Goal: Task Accomplishment & Management: Use online tool/utility

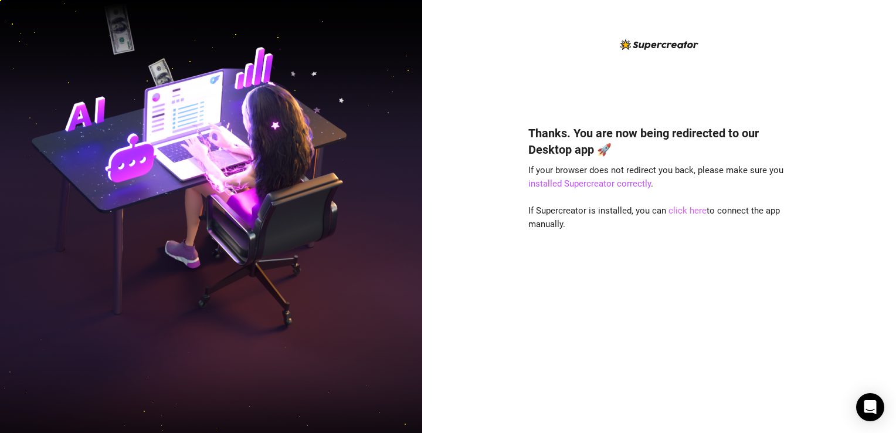
click at [686, 215] on link "click here" at bounding box center [687, 210] width 38 height 11
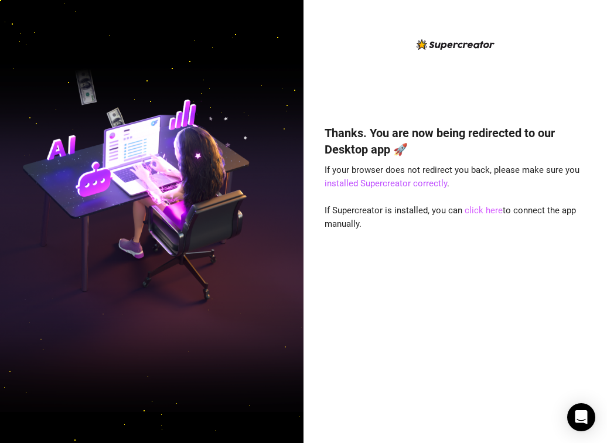
click at [484, 209] on link "click here" at bounding box center [484, 210] width 38 height 11
click at [485, 214] on link "click here" at bounding box center [484, 210] width 38 height 11
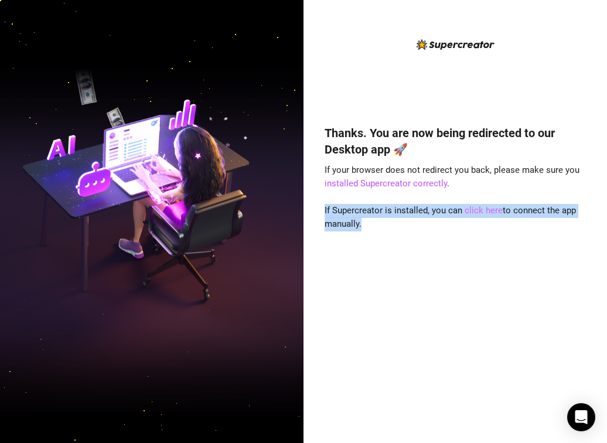
click at [485, 214] on link "click here" at bounding box center [484, 210] width 38 height 11
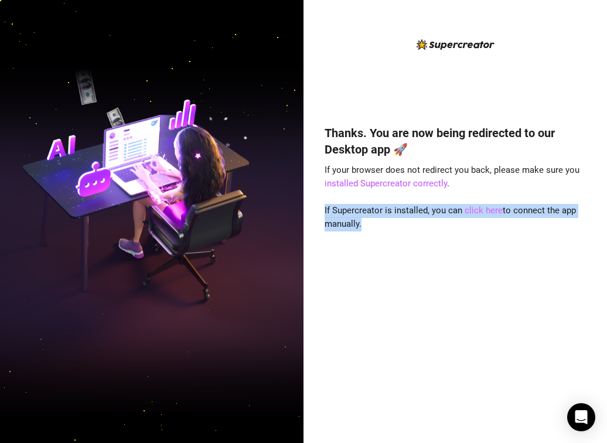
click at [485, 214] on link "click here" at bounding box center [484, 210] width 38 height 11
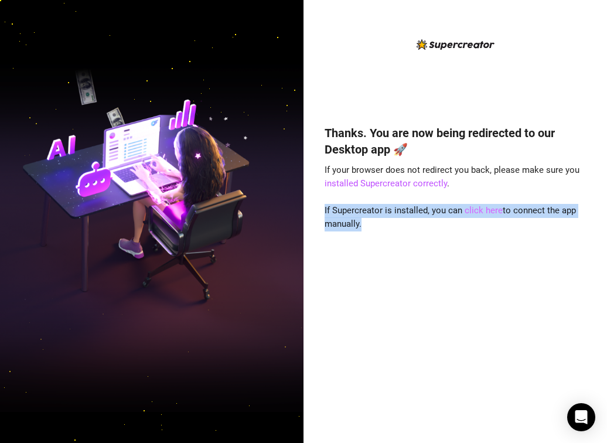
click at [485, 214] on link "click here" at bounding box center [484, 210] width 38 height 11
